Goal: Transaction & Acquisition: Purchase product/service

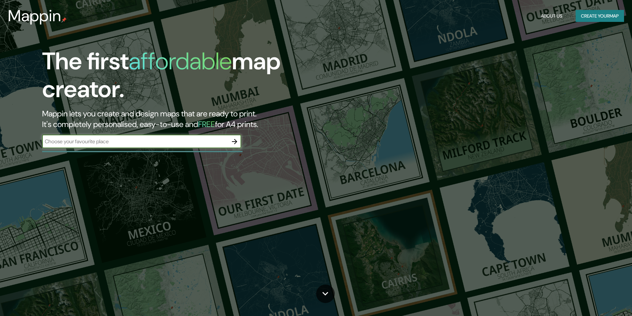
click at [126, 146] on div "​" at bounding box center [141, 141] width 199 height 13
type input "[GEOGRAPHIC_DATA]"
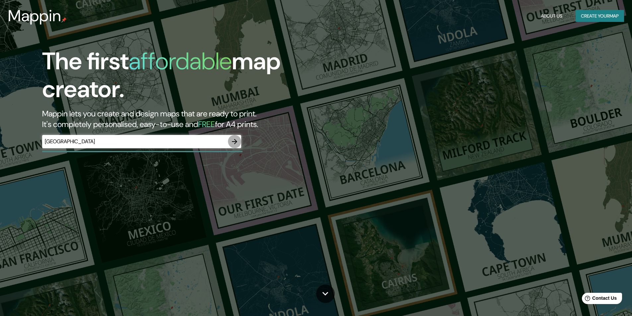
click at [232, 139] on icon "button" at bounding box center [235, 142] width 8 height 8
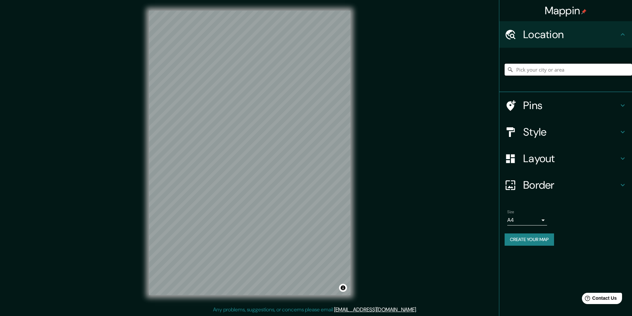
click at [548, 68] on input "Pick your city or area" at bounding box center [568, 70] width 127 height 12
type input "[GEOGRAPHIC_DATA], [GEOGRAPHIC_DATA], [GEOGRAPHIC_DATA]"
click at [528, 109] on h4 "Pins" at bounding box center [572, 105] width 96 height 13
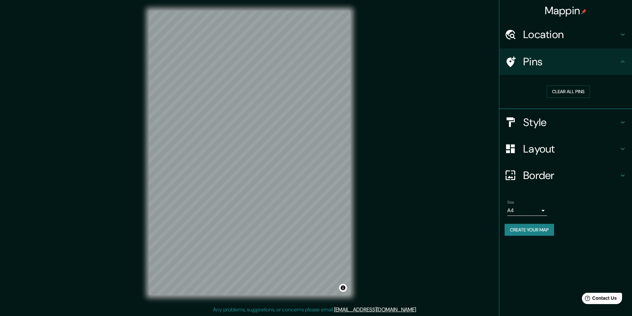
click at [530, 125] on h4 "Style" at bounding box center [572, 122] width 96 height 13
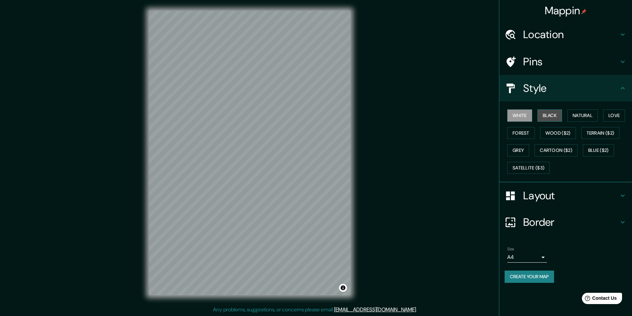
click at [551, 119] on button "Black" at bounding box center [550, 116] width 25 height 12
click at [579, 118] on button "Natural" at bounding box center [583, 116] width 31 height 12
click at [617, 119] on button "Love" at bounding box center [615, 116] width 22 height 12
click at [600, 130] on button "Terrain ($2)" at bounding box center [601, 133] width 39 height 12
click at [547, 135] on button "Wood ($2)" at bounding box center [558, 133] width 36 height 12
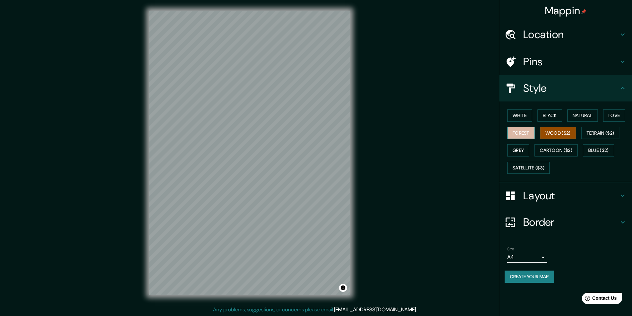
click at [519, 135] on button "Forest" at bounding box center [522, 133] width 28 height 12
click at [518, 152] on button "Grey" at bounding box center [519, 150] width 22 height 12
click at [556, 155] on button "Cartoon ($2)" at bounding box center [556, 150] width 43 height 12
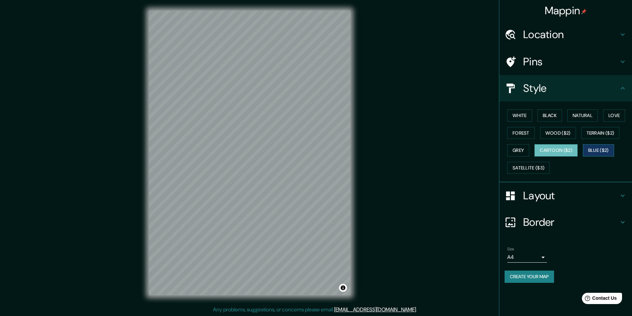
click at [598, 152] on button "Blue ($2)" at bounding box center [598, 150] width 31 height 12
click at [605, 132] on button "Terrain ($2)" at bounding box center [601, 133] width 39 height 12
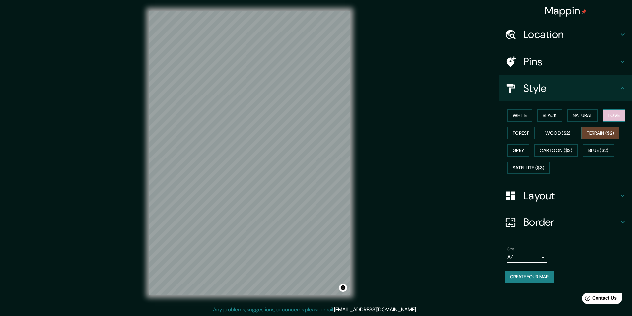
click at [612, 120] on button "Love" at bounding box center [615, 116] width 22 height 12
click at [579, 118] on button "Natural" at bounding box center [583, 116] width 31 height 12
click at [549, 117] on button "Black" at bounding box center [550, 116] width 25 height 12
click at [520, 115] on button "White" at bounding box center [520, 116] width 25 height 12
